Goal: Information Seeking & Learning: Learn about a topic

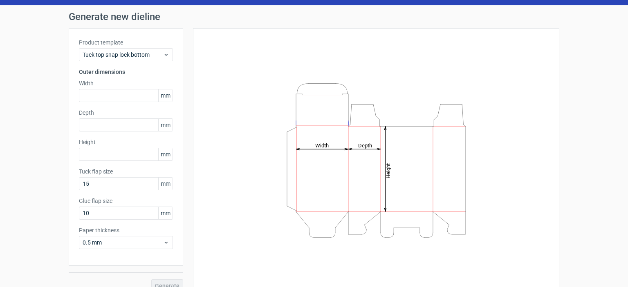
scroll to position [32, 0]
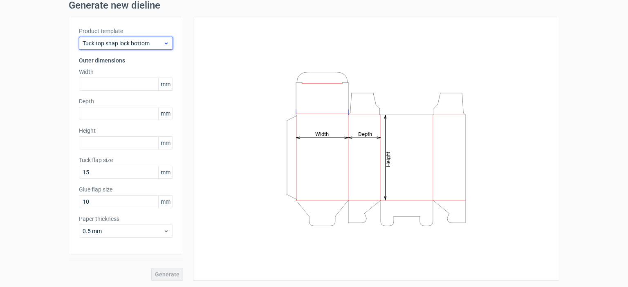
click at [121, 46] on span "Tuck top snap lock bottom" at bounding box center [123, 43] width 80 height 8
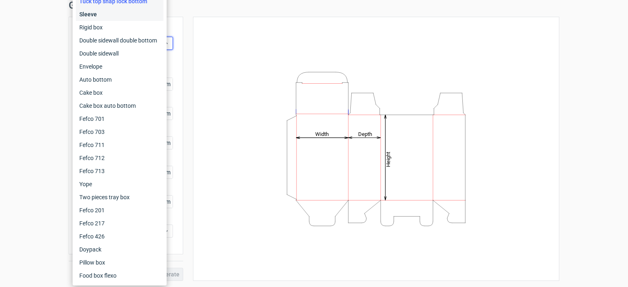
click at [99, 18] on div "Sleeve" at bounding box center [119, 14] width 87 height 13
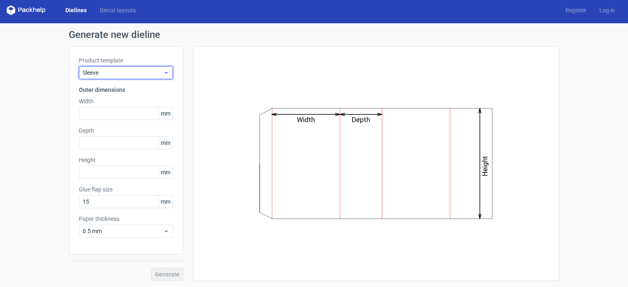
click at [95, 70] on span "Sleeve" at bounding box center [123, 73] width 80 height 8
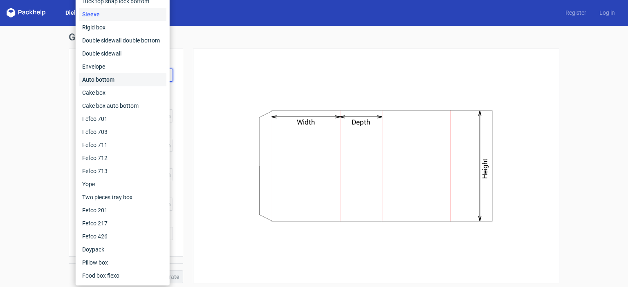
scroll to position [0, 0]
click at [127, 44] on div "Double sidewall double bottom" at bounding box center [122, 40] width 87 height 13
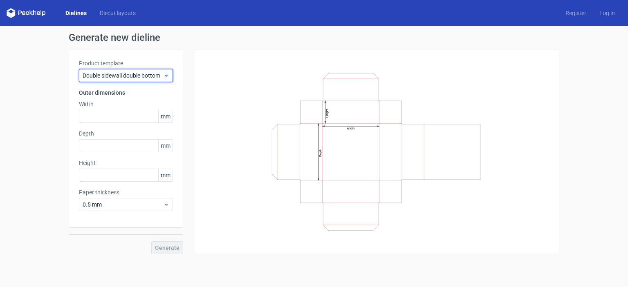
click at [140, 72] on span "Double sidewall double bottom" at bounding box center [123, 76] width 80 height 8
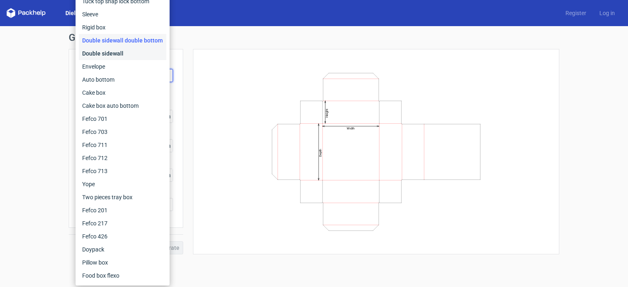
click at [108, 49] on div "Double sidewall" at bounding box center [122, 53] width 87 height 13
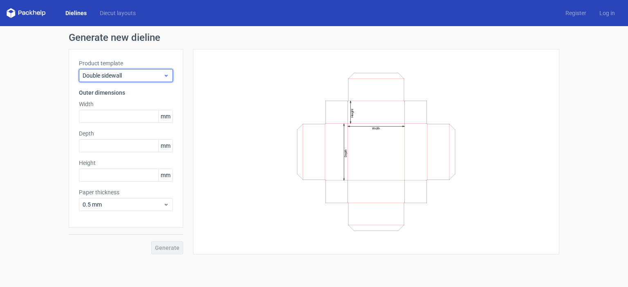
click at [117, 69] on div "Double sidewall" at bounding box center [126, 75] width 94 height 13
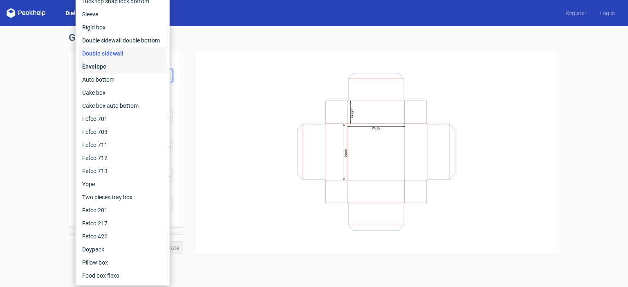
click at [103, 65] on div "Envelope" at bounding box center [122, 66] width 87 height 13
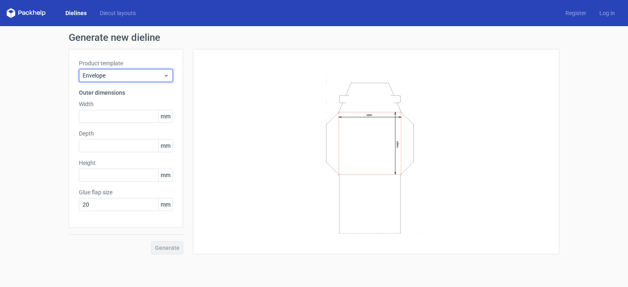
click at [99, 74] on span "Envelope" at bounding box center [123, 76] width 80 height 8
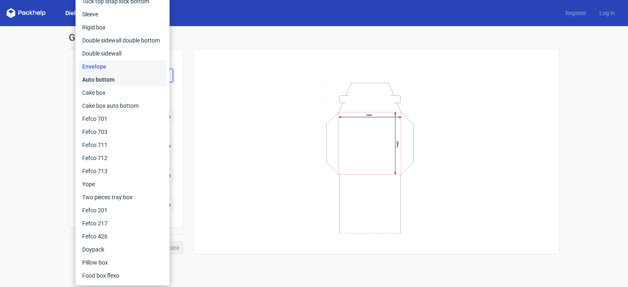
click at [121, 83] on div "Auto bottom" at bounding box center [122, 79] width 87 height 13
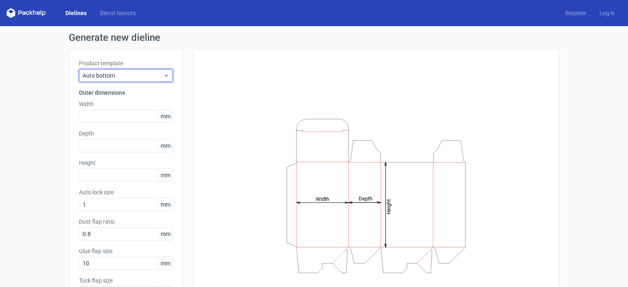
click at [128, 78] on span "Auto bottom" at bounding box center [123, 76] width 80 height 8
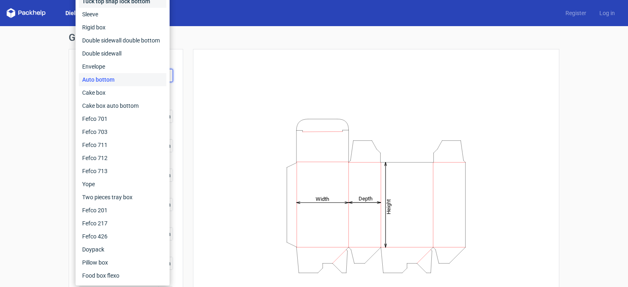
click at [116, 3] on div "Tuck top snap lock bottom" at bounding box center [122, 1] width 87 height 13
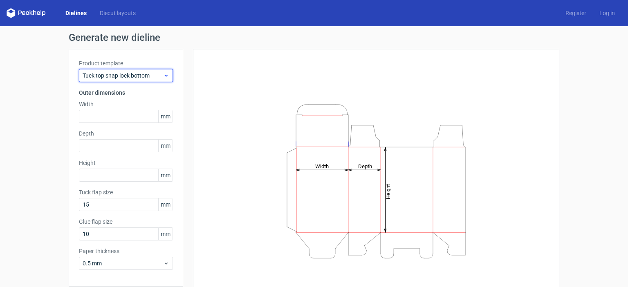
click at [139, 75] on span "Tuck top snap lock bottom" at bounding box center [123, 76] width 80 height 8
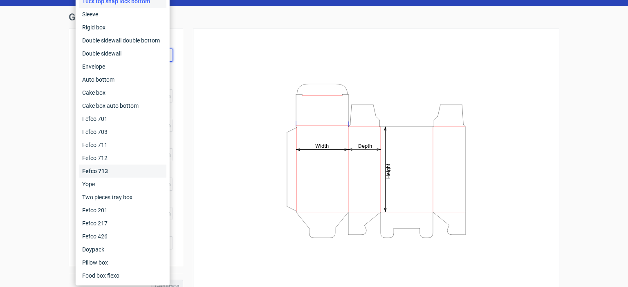
scroll to position [32, 0]
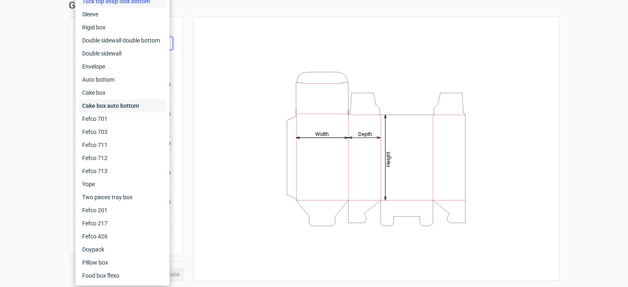
click at [113, 112] on div "Cake box auto bottom" at bounding box center [122, 105] width 87 height 13
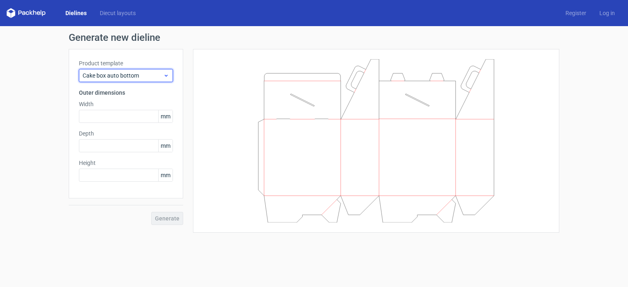
click at [131, 77] on span "Cake box auto bottom" at bounding box center [123, 76] width 80 height 8
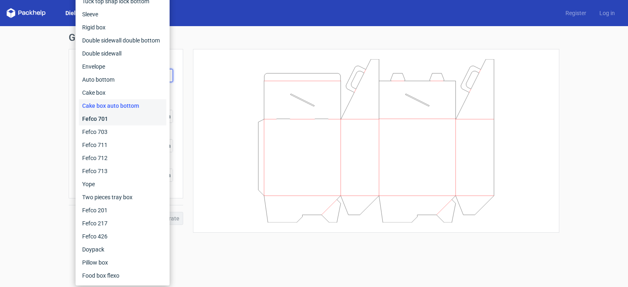
click at [124, 116] on div "Fefco 701" at bounding box center [122, 118] width 87 height 13
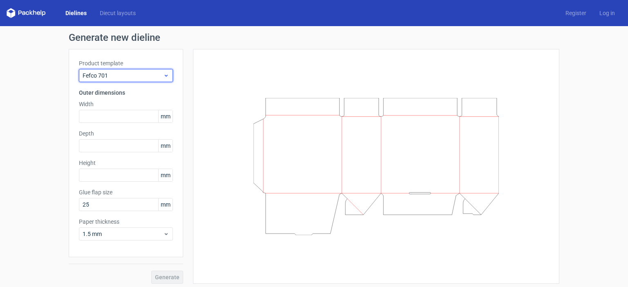
click at [121, 81] on div "Fefco 701" at bounding box center [126, 75] width 94 height 13
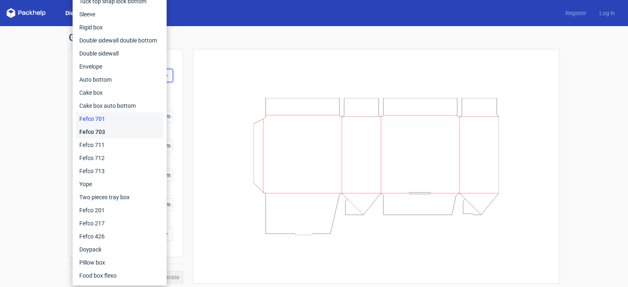
click at [121, 130] on div "Fefco 703" at bounding box center [119, 131] width 87 height 13
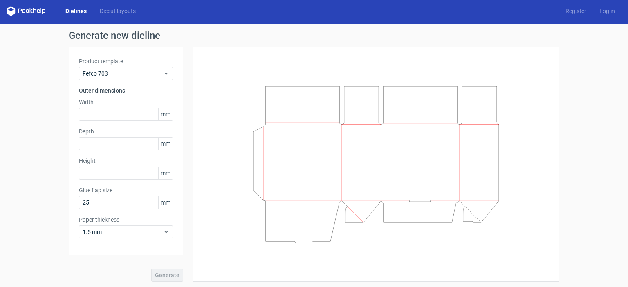
scroll to position [3, 0]
